Goal: Transaction & Acquisition: Book appointment/travel/reservation

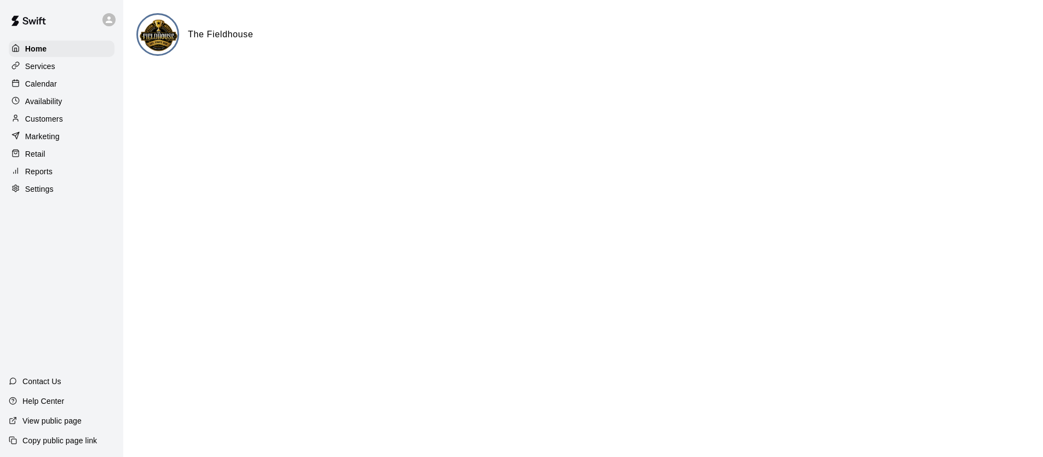
click at [62, 89] on div "Calendar" at bounding box center [62, 84] width 106 height 16
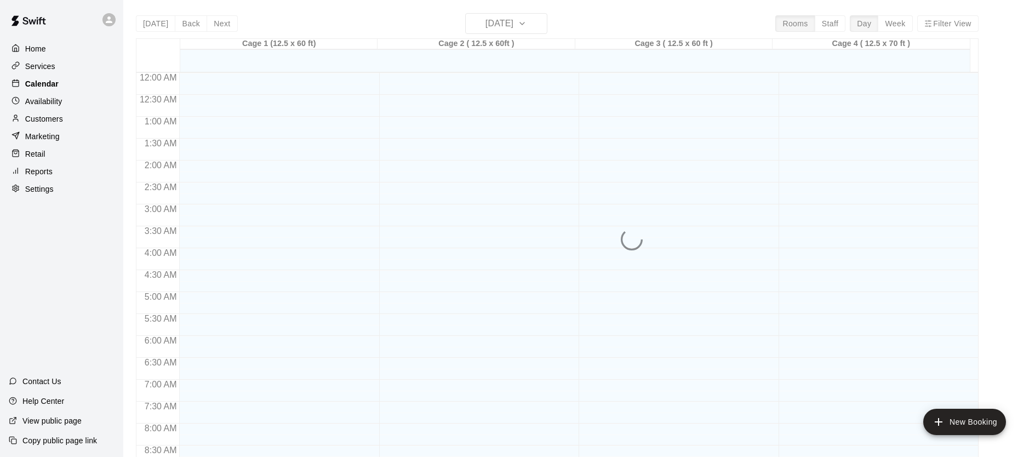
scroll to position [622, 0]
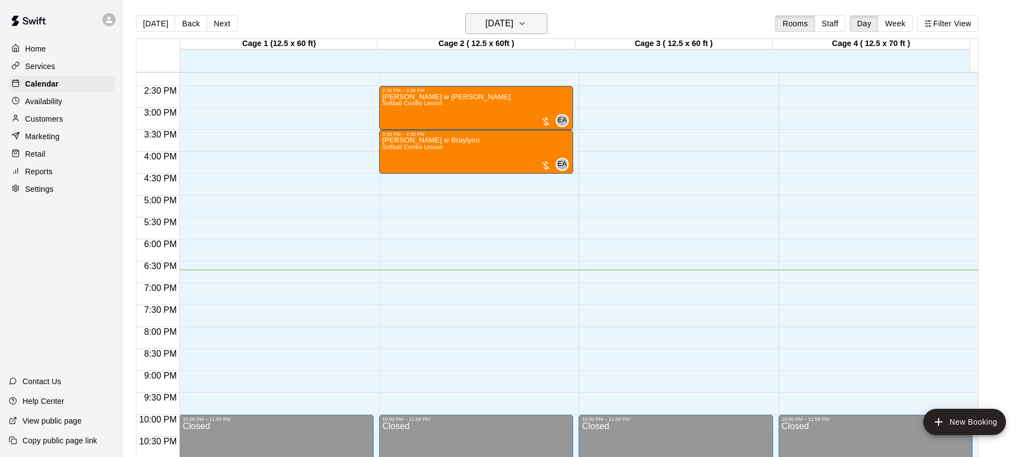
click at [513, 28] on h6 "[DATE]" at bounding box center [499, 23] width 28 height 15
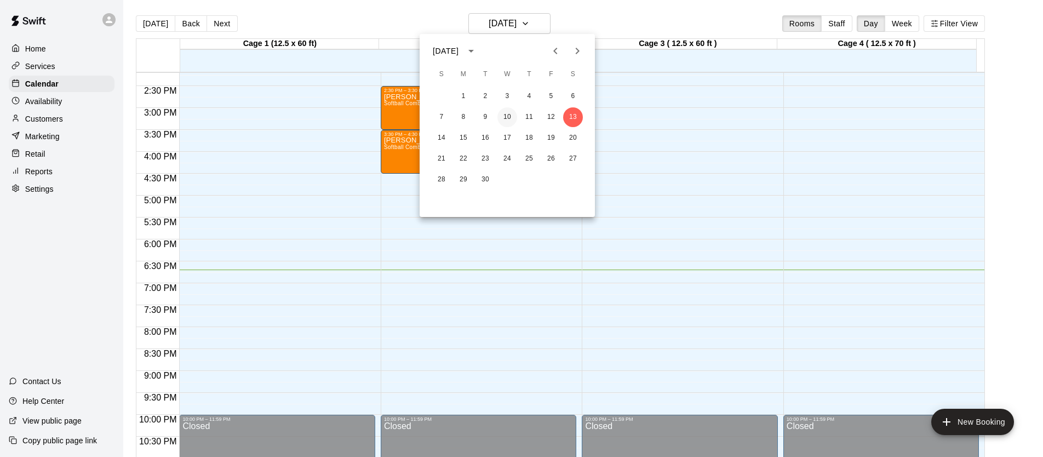
click at [509, 119] on button "10" at bounding box center [507, 117] width 20 height 20
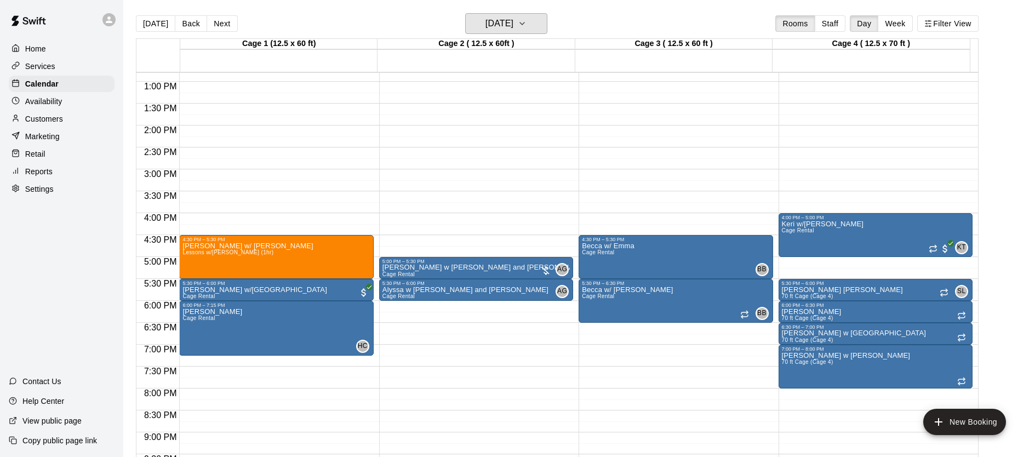
scroll to position [568, 0]
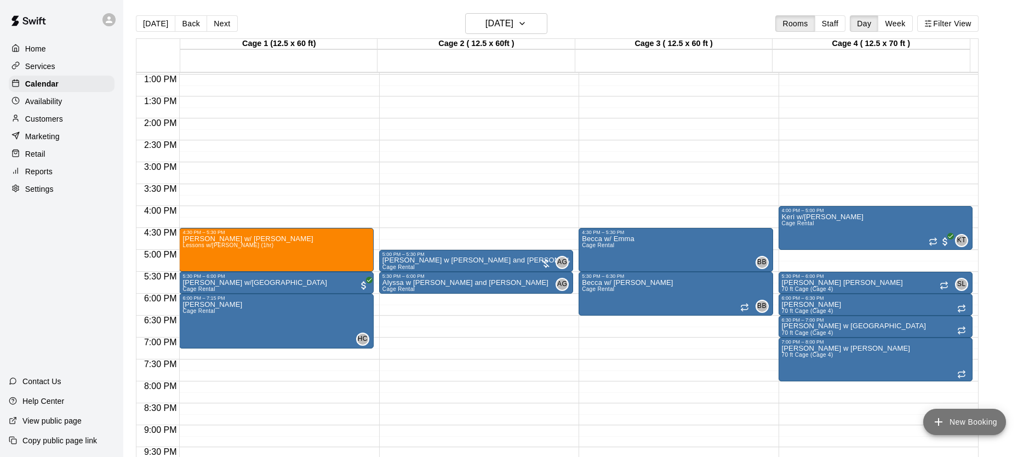
click at [970, 419] on button "New Booking" at bounding box center [964, 422] width 83 height 26
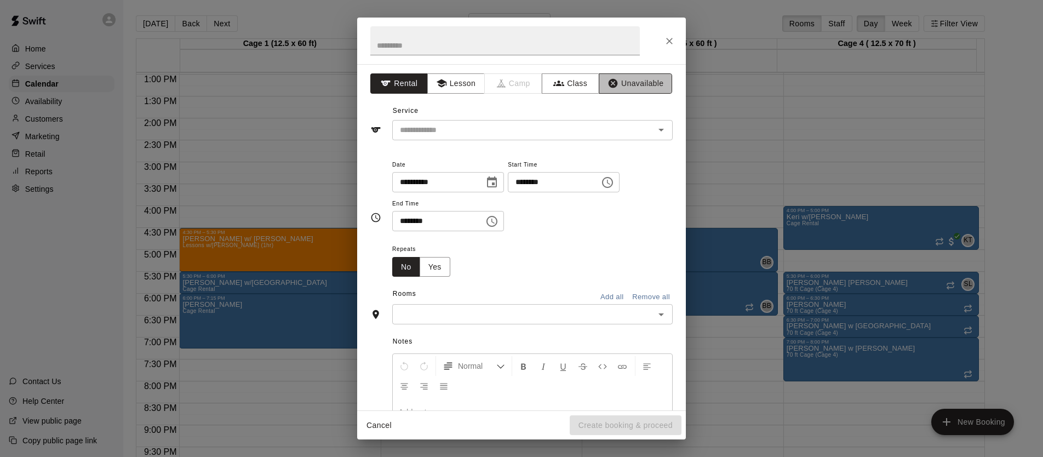
click at [607, 87] on icon "button" at bounding box center [612, 83] width 11 height 11
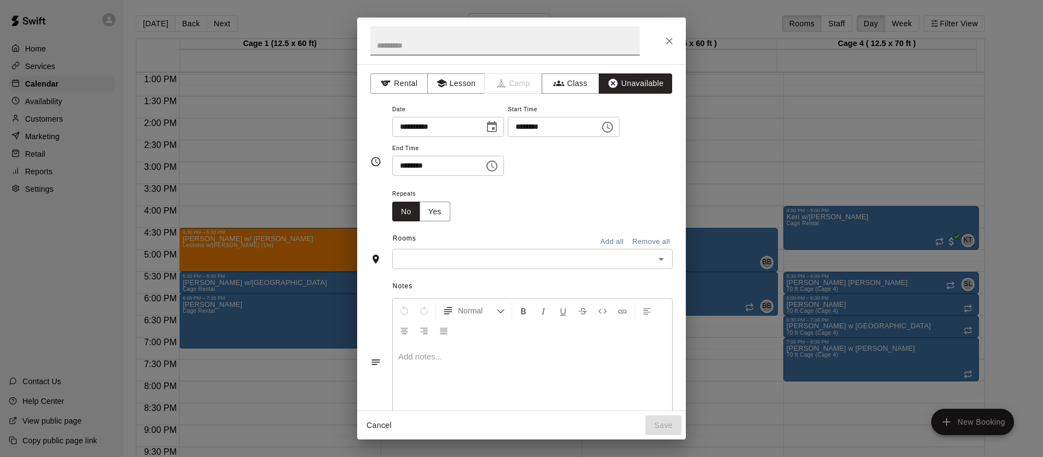
click at [556, 43] on input "text" at bounding box center [504, 40] width 269 height 29
type input "******"
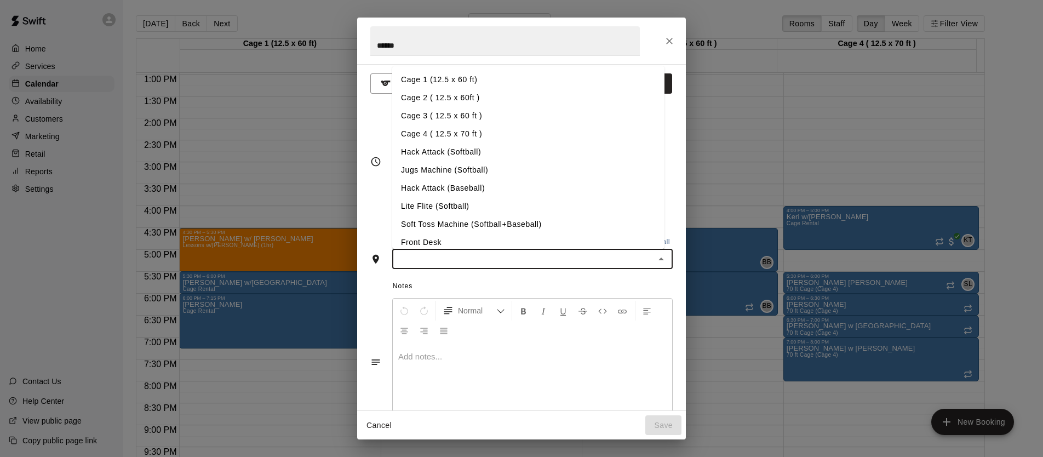
click at [432, 259] on input "text" at bounding box center [523, 259] width 256 height 14
click at [483, 75] on li "Cage 1 (12.5 x 60 ft)" at bounding box center [528, 80] width 272 height 18
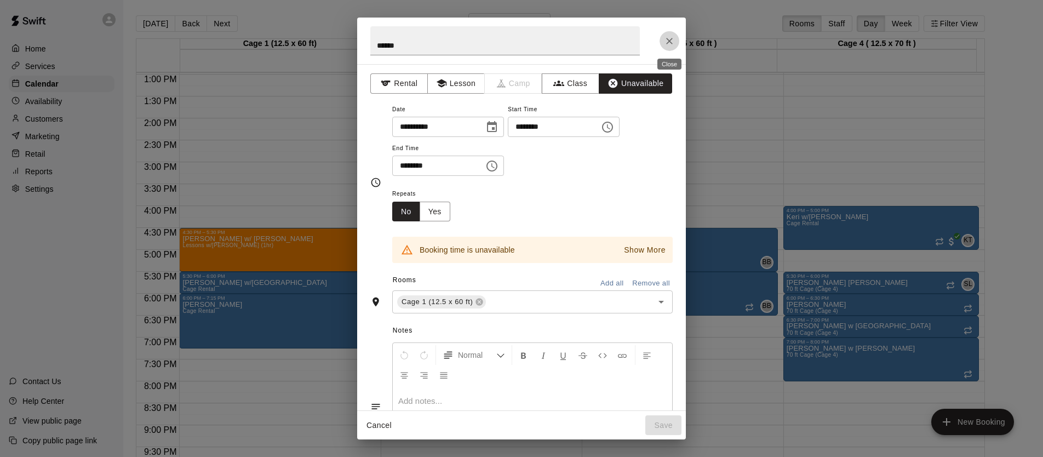
click at [672, 43] on icon "Close" at bounding box center [669, 41] width 11 height 11
